Goal: Information Seeking & Learning: Learn about a topic

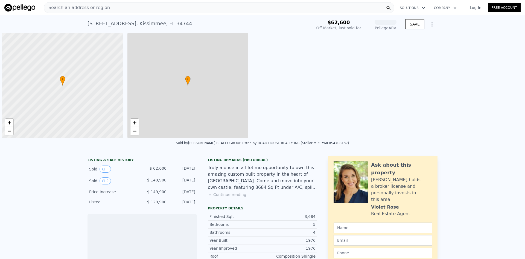
scroll to position [0, 2]
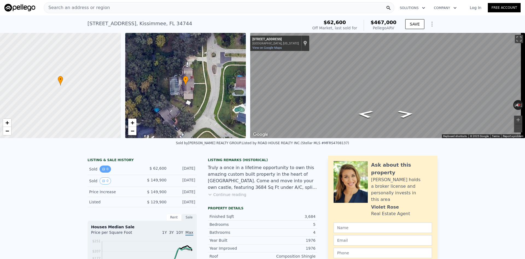
click at [102, 172] on button "0" at bounding box center [105, 168] width 11 height 7
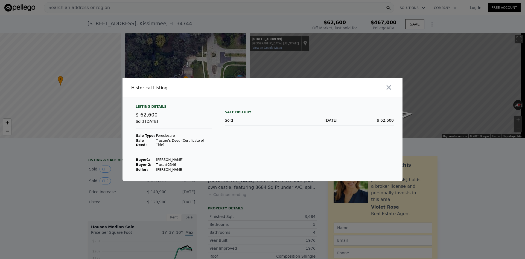
click at [133, 197] on div at bounding box center [262, 129] width 525 height 259
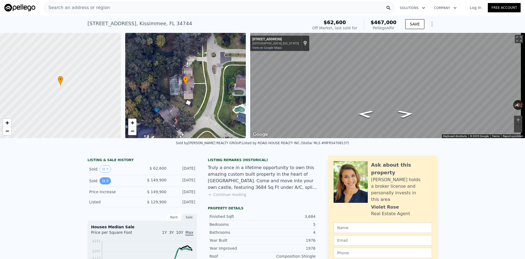
click at [102, 182] on icon "View historical data" at bounding box center [103, 180] width 3 height 3
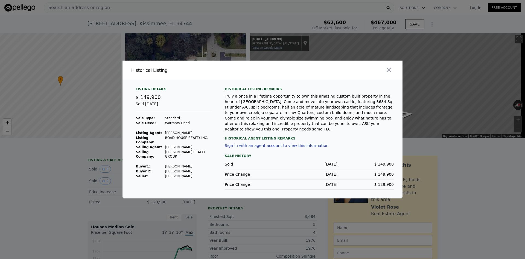
click at [91, 177] on div at bounding box center [262, 129] width 525 height 259
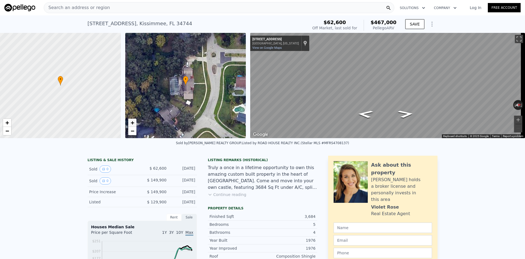
click at [131, 124] on span "+" at bounding box center [133, 122] width 4 height 7
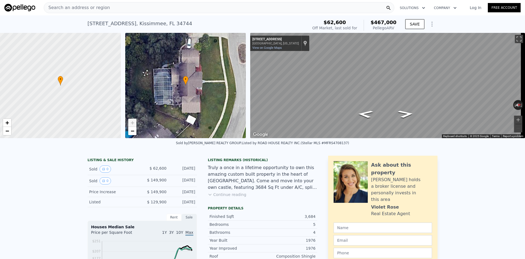
click at [132, 123] on span "+" at bounding box center [133, 122] width 4 height 7
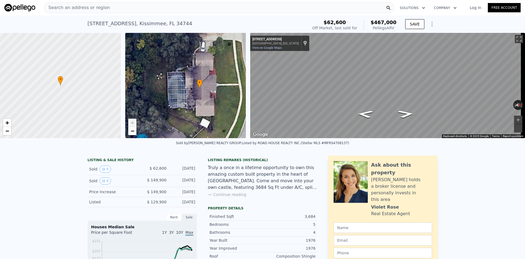
drag, startPoint x: 153, startPoint y: 94, endPoint x: 167, endPoint y: 97, distance: 14.3
click at [167, 97] on div "• + −" at bounding box center [185, 85] width 121 height 105
click at [210, 196] on icon at bounding box center [210, 194] width 4 height 4
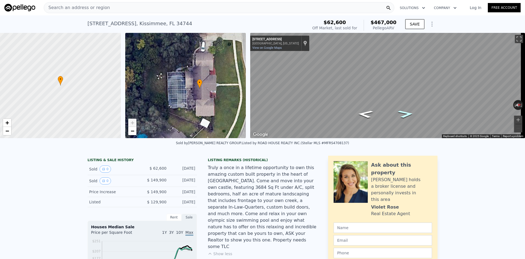
click at [404, 112] on icon "Go North, Oak Leaf Ln" at bounding box center [406, 113] width 30 height 11
click at [368, 115] on icon "Go South, Oak Leaf Ln" at bounding box center [366, 115] width 30 height 11
click at [134, 119] on link "+" at bounding box center [132, 122] width 8 height 8
click at [133, 122] on span "+" at bounding box center [133, 122] width 4 height 7
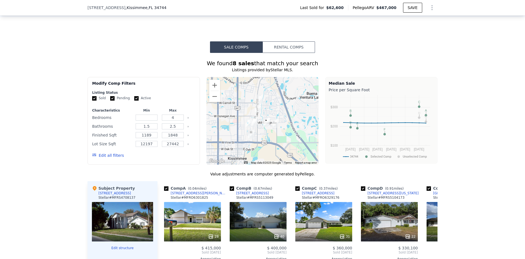
scroll to position [491, 0]
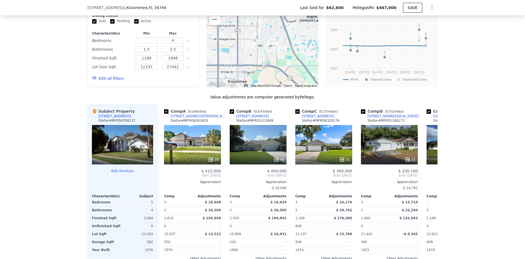
drag, startPoint x: 132, startPoint y: 137, endPoint x: 127, endPoint y: 139, distance: 6.0
drag, startPoint x: 127, startPoint y: 139, endPoint x: 2, endPoint y: 144, distance: 124.6
click at [2, 144] on div "We found 8 sales that match your search Listings provided by Stellar MLS . Filt…" at bounding box center [262, 133] width 525 height 314
click at [428, 177] on icon at bounding box center [431, 175] width 11 height 11
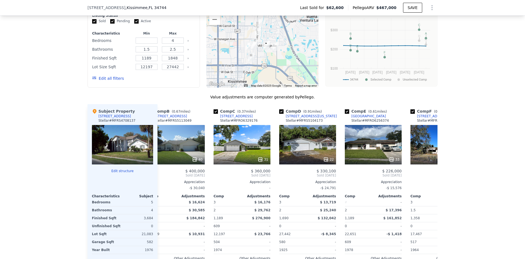
scroll to position [0, 131]
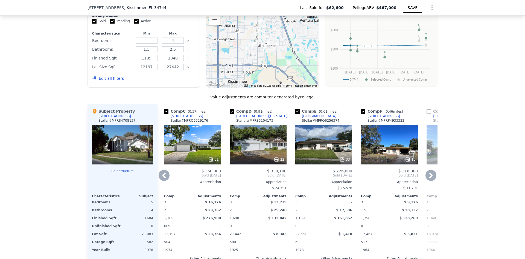
click at [430, 177] on icon at bounding box center [431, 174] width 3 height 5
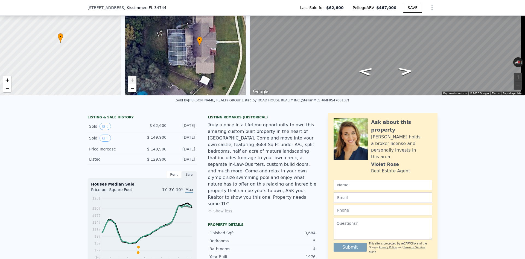
scroll to position [2, 0]
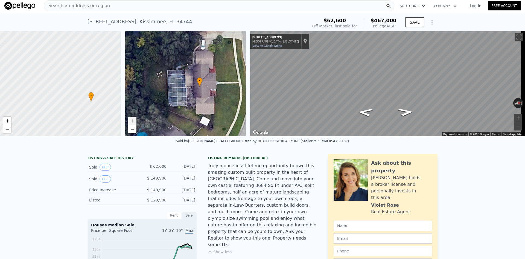
drag, startPoint x: 84, startPoint y: 91, endPoint x: 111, endPoint y: 110, distance: 33.1
click at [113, 109] on div at bounding box center [60, 84] width 145 height 126
drag, startPoint x: 34, startPoint y: 77, endPoint x: 16, endPoint y: 63, distance: 23.6
click at [16, 63] on div at bounding box center [60, 84] width 145 height 126
drag, startPoint x: 73, startPoint y: 85, endPoint x: 51, endPoint y: 103, distance: 27.7
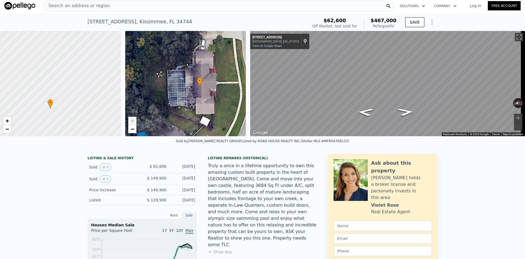
click at [51, 103] on span "•" at bounding box center [50, 102] width 5 height 5
click at [11, 122] on link "+" at bounding box center [7, 121] width 8 height 8
click at [7, 132] on link "−" at bounding box center [7, 129] width 8 height 8
drag, startPoint x: 76, startPoint y: 105, endPoint x: 46, endPoint y: 116, distance: 31.9
click at [50, 115] on div at bounding box center [60, 84] width 145 height 126
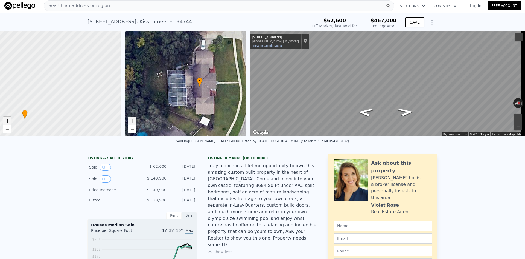
click at [5, 117] on link "+" at bounding box center [7, 121] width 8 height 8
drag, startPoint x: 47, startPoint y: 117, endPoint x: 125, endPoint y: 61, distance: 95.6
click at [125, 61] on div "• + − • + − ← Move left → Move right ↑ Move up ↓ Move down + Zoom in - Zoom out…" at bounding box center [262, 83] width 525 height 105
click at [4, 120] on link "+" at bounding box center [7, 121] width 8 height 8
drag, startPoint x: 64, startPoint y: 93, endPoint x: 40, endPoint y: 77, distance: 29.3
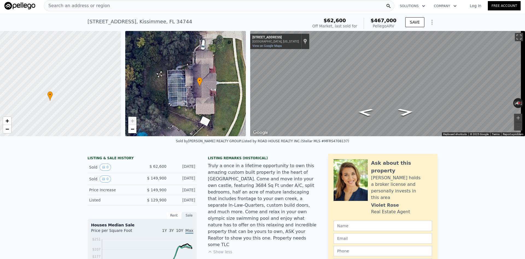
click at [40, 77] on div at bounding box center [60, 84] width 145 height 126
click at [5, 131] on span "−" at bounding box center [7, 128] width 4 height 7
click at [5, 128] on link "−" at bounding box center [7, 129] width 8 height 8
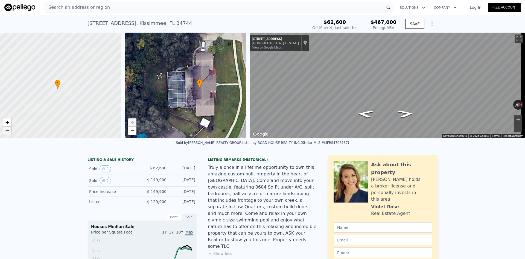
scroll to position [0, 0]
click at [518, 120] on button "Zoom in" at bounding box center [518, 119] width 8 height 8
click at [189, 0] on html "Search an address or region Solutions Company Open main menu Log In Free Accoun…" at bounding box center [262, 129] width 525 height 259
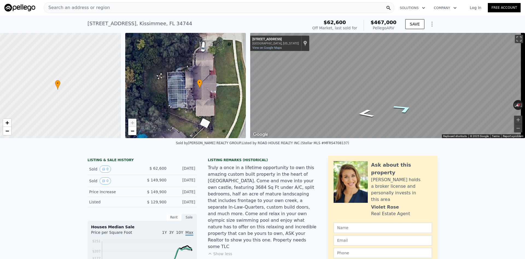
click at [403, 109] on icon "Go North, Oak Leaf Ln" at bounding box center [404, 108] width 38 height 13
drag, startPoint x: 95, startPoint y: 190, endPoint x: 73, endPoint y: 199, distance: 24.1
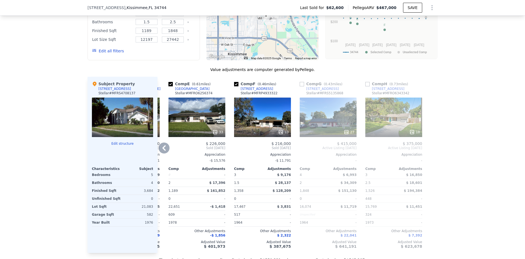
scroll to position [573, 0]
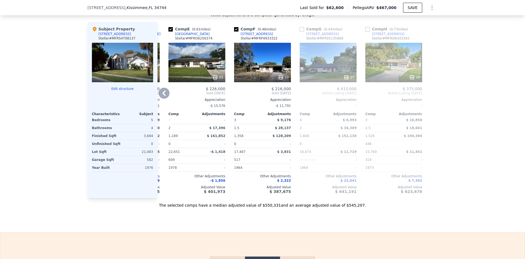
click at [164, 95] on icon at bounding box center [164, 93] width 11 height 11
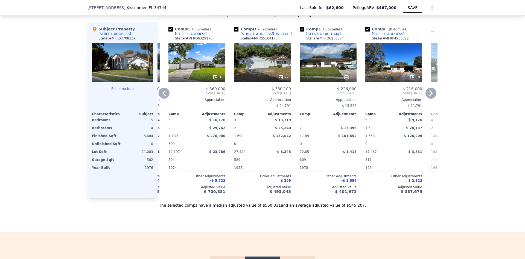
click at [164, 95] on icon at bounding box center [164, 93] width 11 height 11
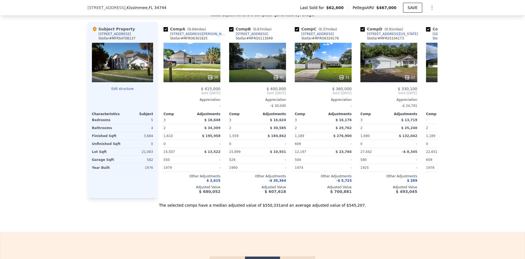
scroll to position [0, 0]
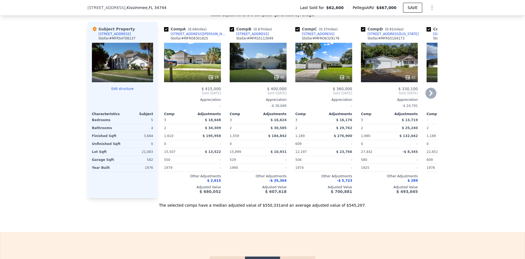
click at [432, 98] on icon at bounding box center [431, 93] width 11 height 11
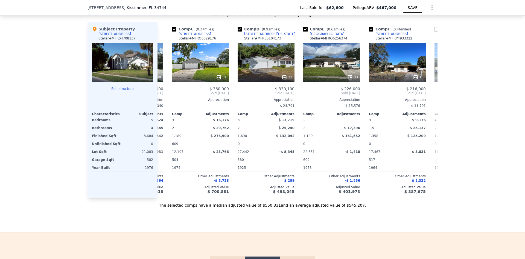
scroll to position [0, 131]
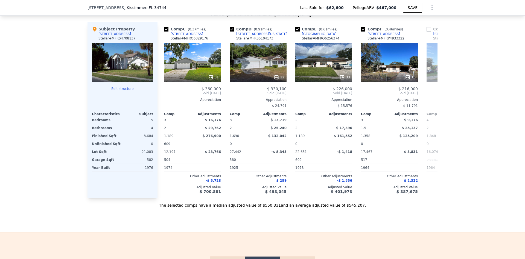
click at [432, 99] on div "$ 415,000 Active Listing Oct 2025 Appreciation - Comp Adjustments 4 $ 6,993 2 $…" at bounding box center [455, 139] width 57 height 107
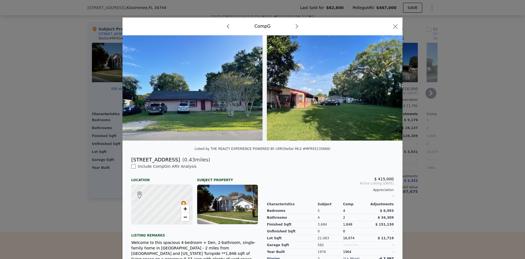
click at [445, 108] on div at bounding box center [262, 129] width 525 height 259
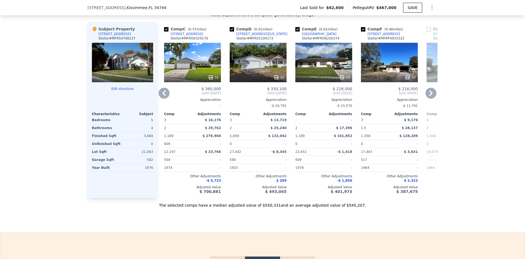
click at [431, 102] on div "Appreciation" at bounding box center [455, 99] width 57 height 4
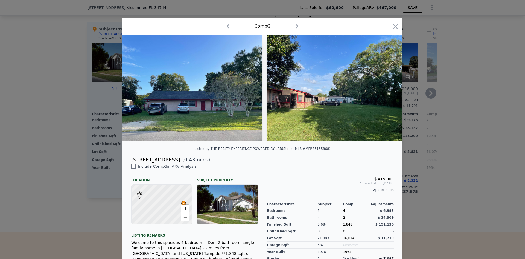
click at [432, 100] on div at bounding box center [262, 129] width 525 height 259
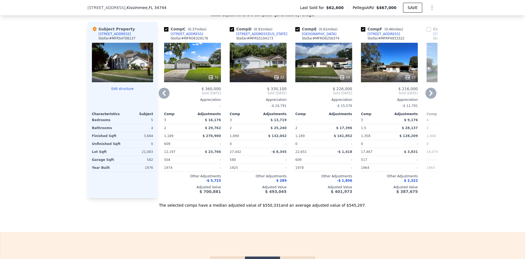
click at [432, 98] on icon at bounding box center [431, 93] width 11 height 11
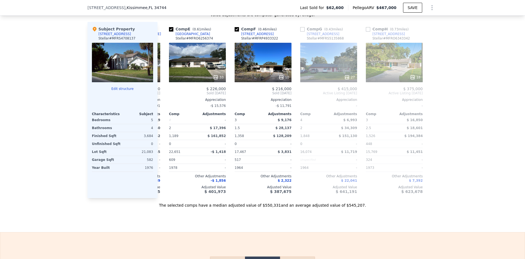
scroll to position [0, 258]
click at [432, 100] on div at bounding box center [433, 110] width 9 height 176
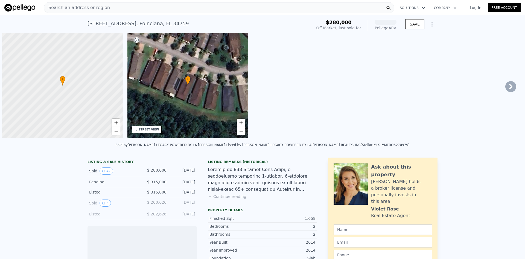
scroll to position [0, 2]
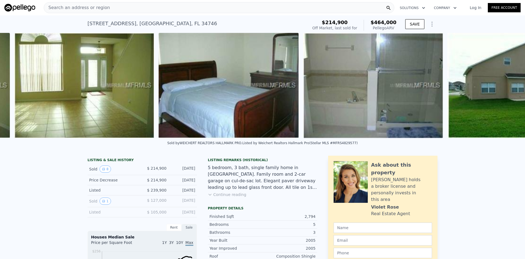
scroll to position [0, 828]
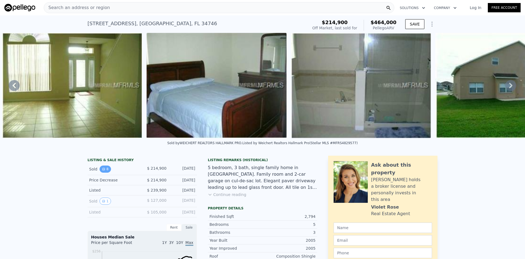
click at [101, 172] on button "8" at bounding box center [105, 168] width 11 height 7
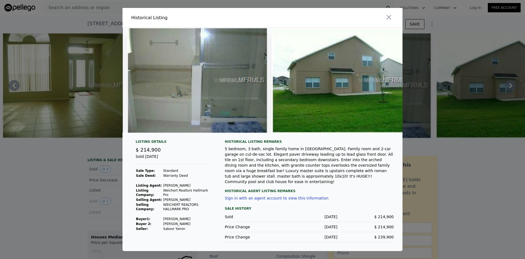
scroll to position [0, 884]
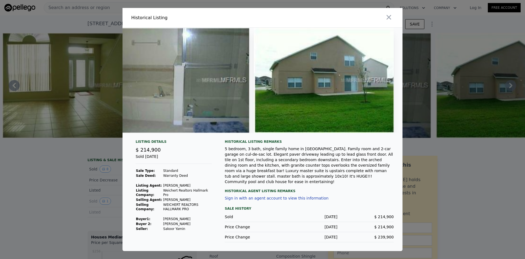
click at [15, 21] on div at bounding box center [262, 129] width 525 height 259
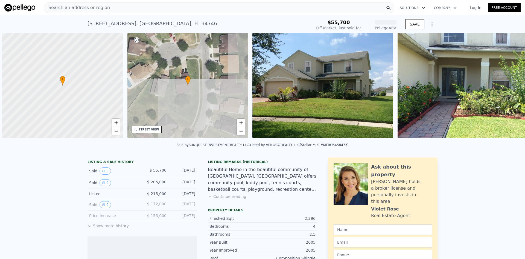
scroll to position [0, 2]
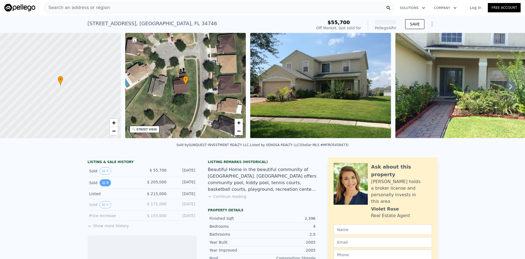
click at [103, 184] on button "9" at bounding box center [105, 182] width 11 height 7
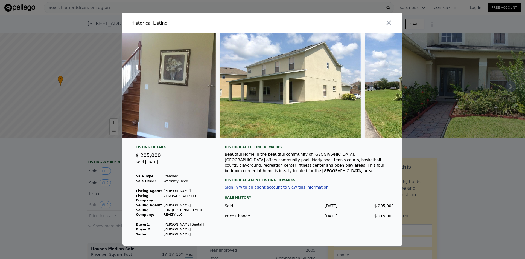
scroll to position [0, 973]
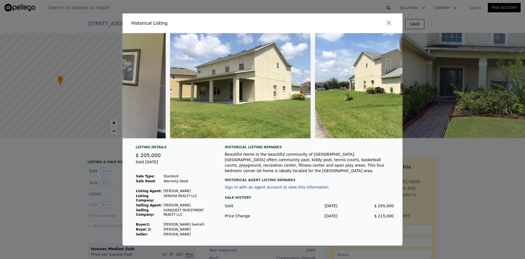
click at [51, 185] on div at bounding box center [262, 129] width 525 height 259
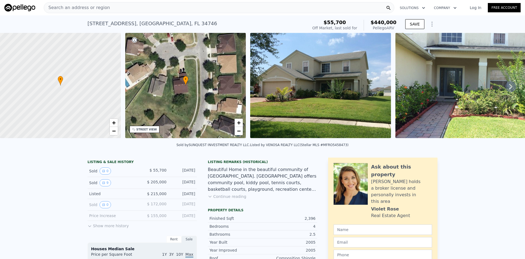
click at [54, 6] on span "Search an address or region" at bounding box center [77, 7] width 66 height 7
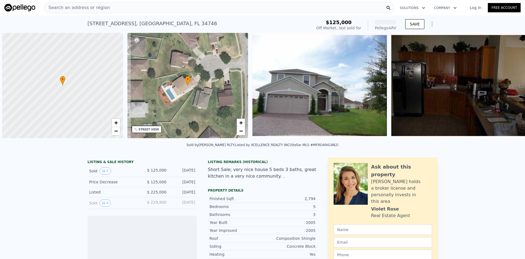
scroll to position [0, 2]
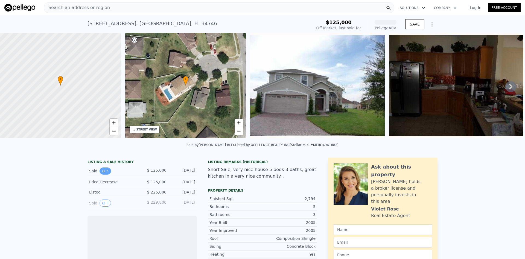
click at [107, 174] on button "5" at bounding box center [105, 170] width 11 height 7
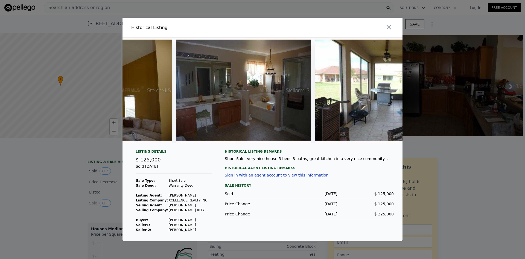
scroll to position [0, 423]
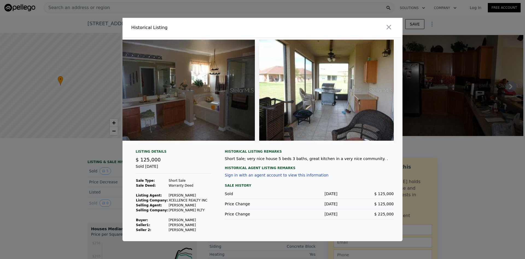
click at [0, 193] on div at bounding box center [262, 129] width 525 height 259
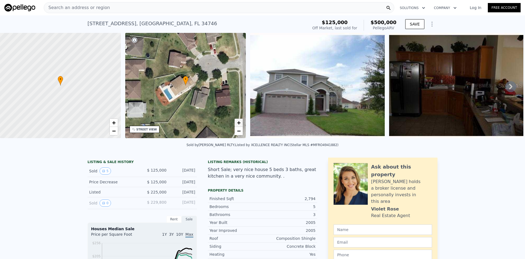
click at [240, 120] on span "+" at bounding box center [239, 122] width 4 height 7
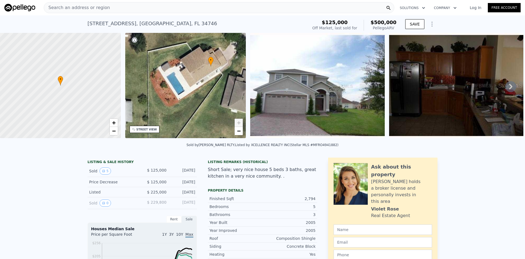
drag, startPoint x: 187, startPoint y: 120, endPoint x: 212, endPoint y: 101, distance: 31.6
click at [212, 101] on div "• + −" at bounding box center [185, 85] width 121 height 105
